Goal: Navigation & Orientation: Find specific page/section

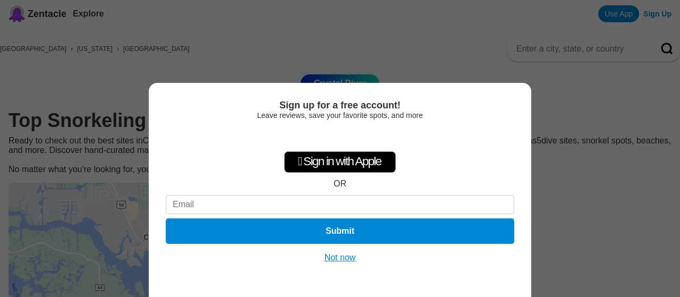
click at [338, 259] on button "Not now" at bounding box center [340, 257] width 38 height 11
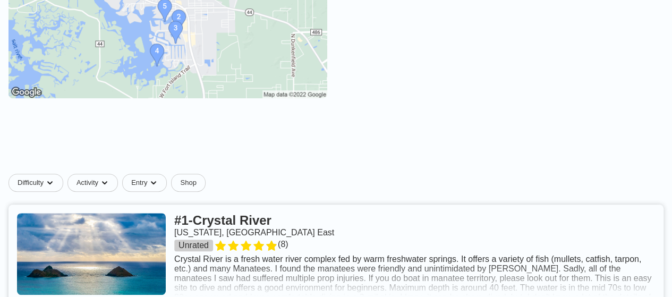
scroll to position [164, 0]
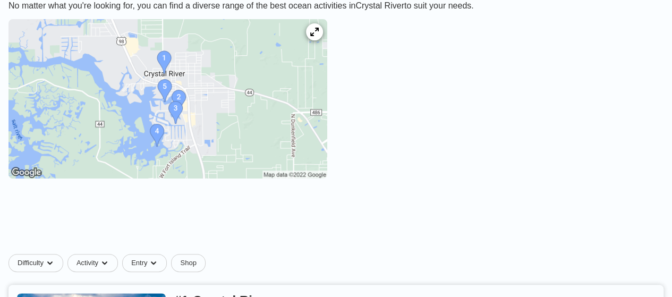
click at [155, 141] on img at bounding box center [168, 98] width 319 height 159
